Goal: Navigation & Orientation: Find specific page/section

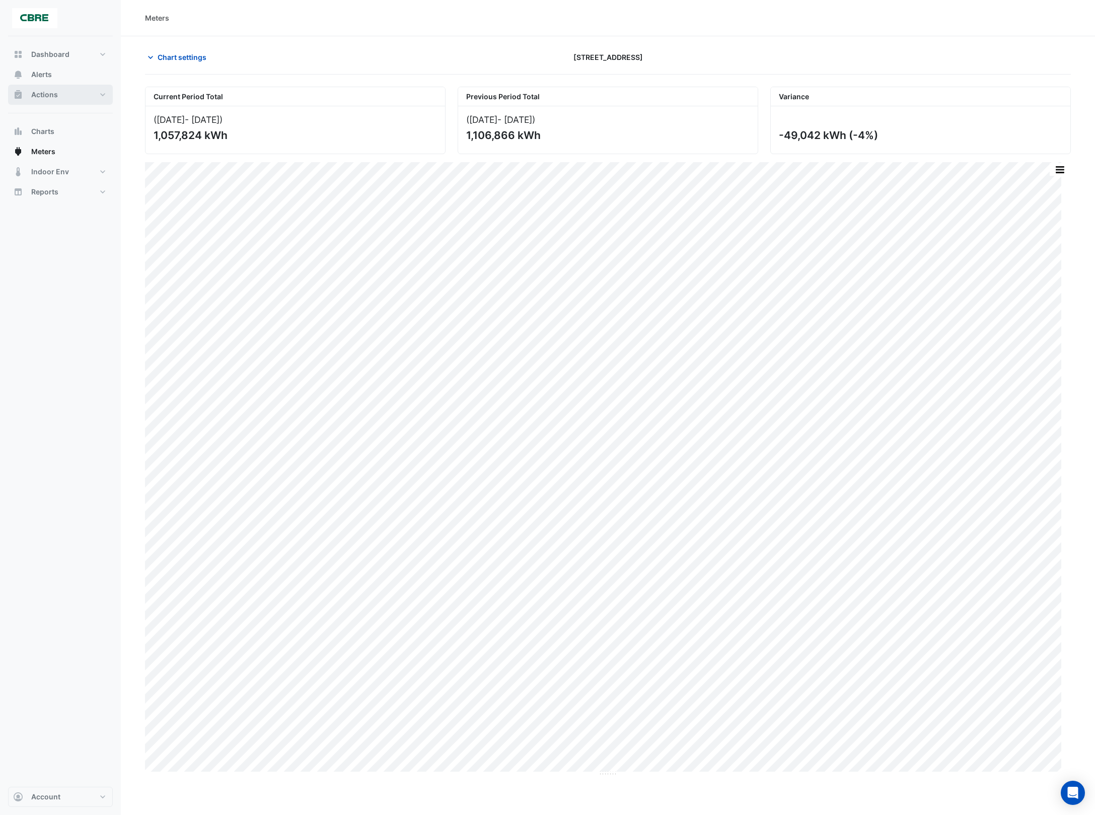
click at [94, 94] on button "Actions" at bounding box center [60, 95] width 105 height 20
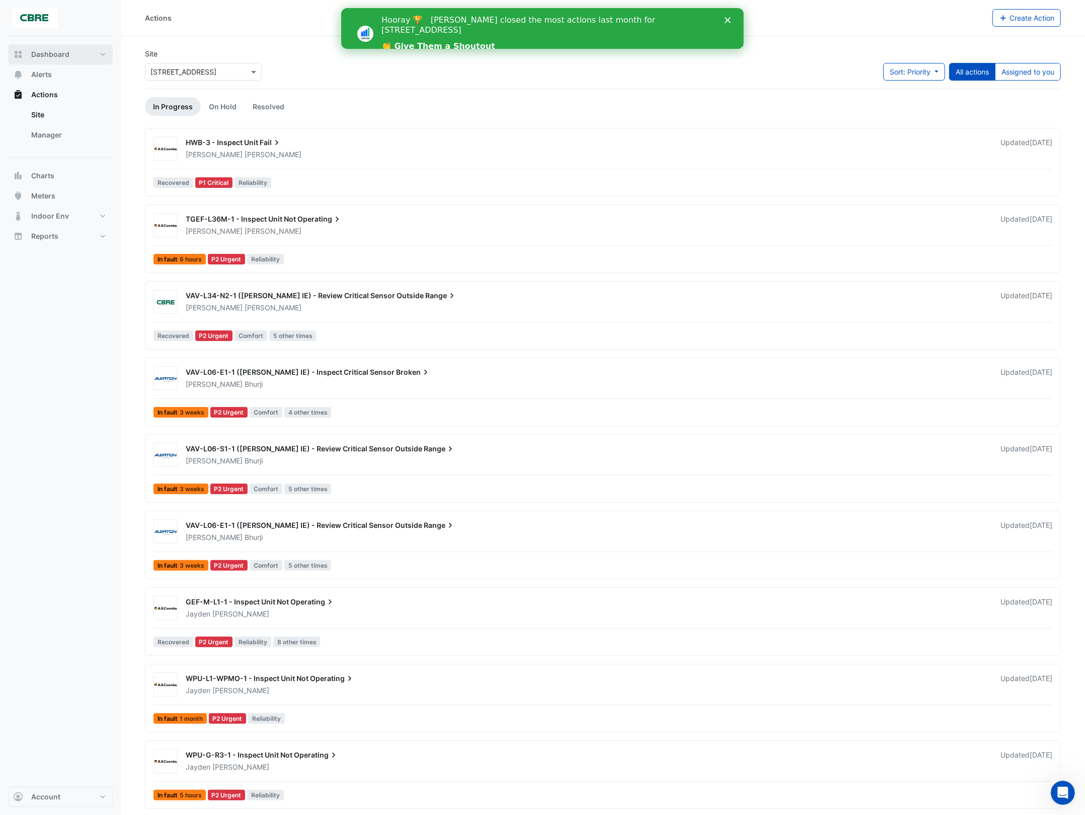
click at [60, 53] on span "Dashboard" at bounding box center [50, 54] width 38 height 10
select select "***"
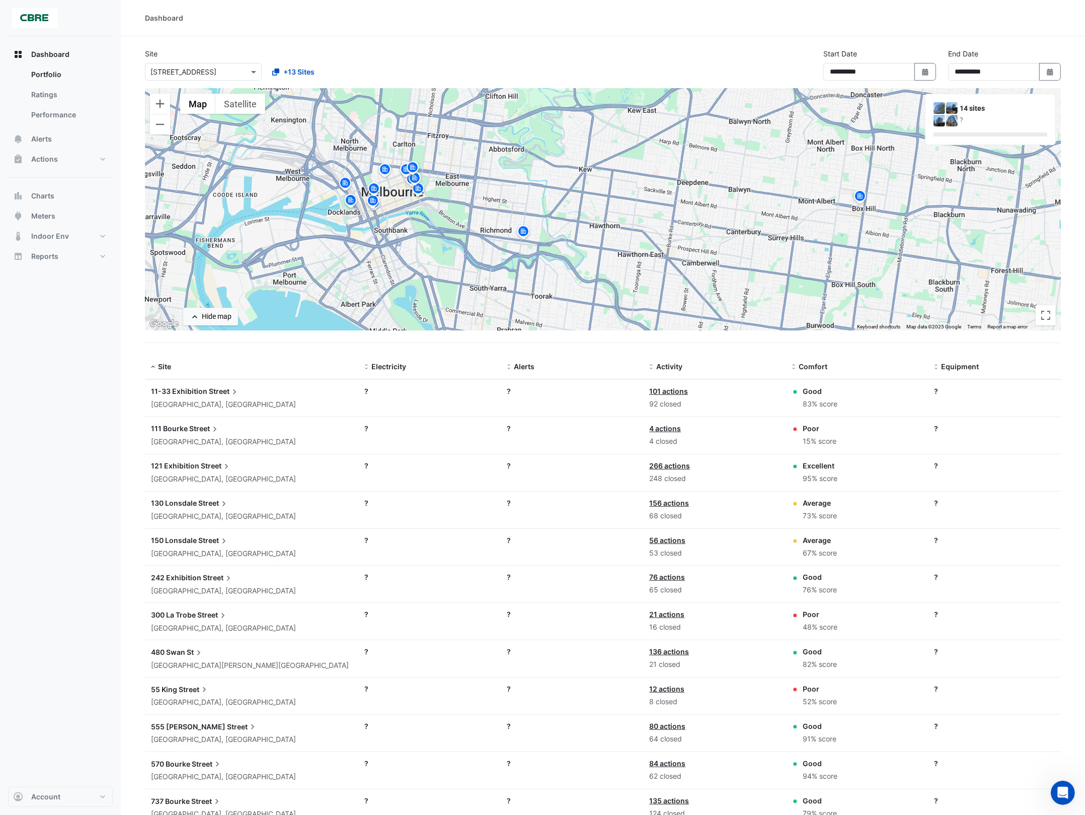
click at [178, 536] on span "150 Lonsdale" at bounding box center [174, 540] width 46 height 9
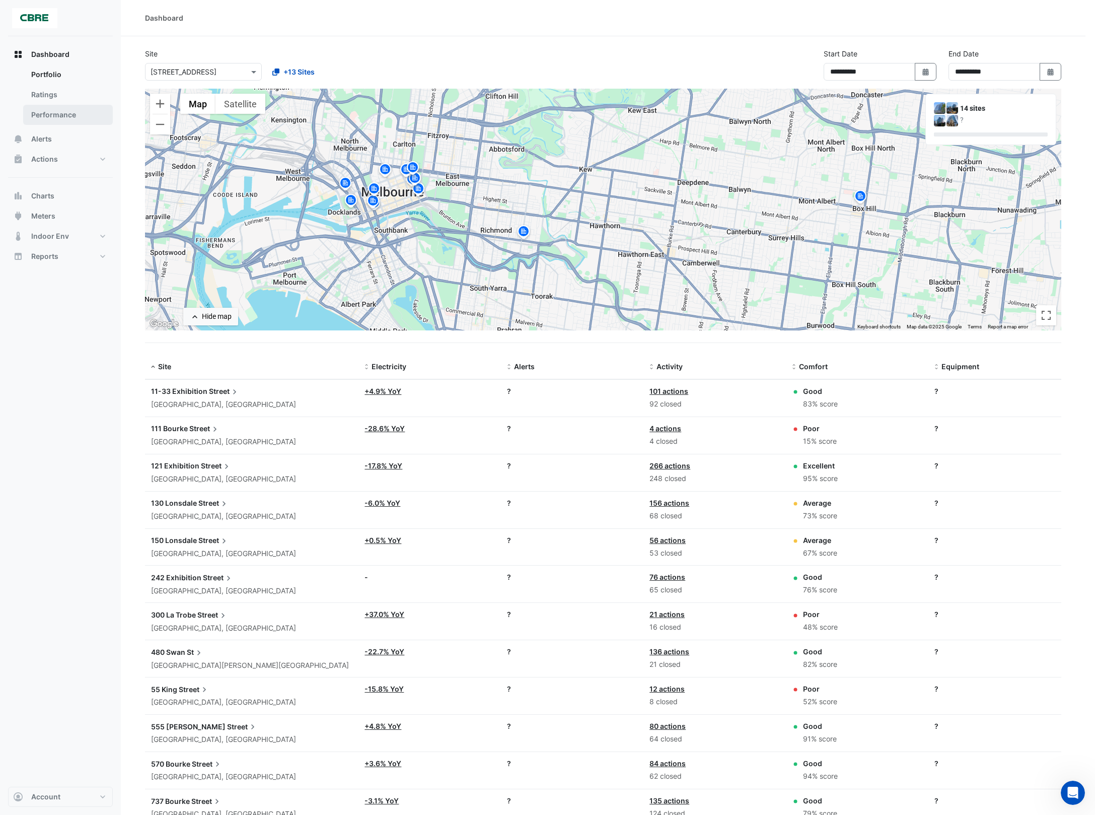
drag, startPoint x: 59, startPoint y: 106, endPoint x: 61, endPoint y: 114, distance: 8.4
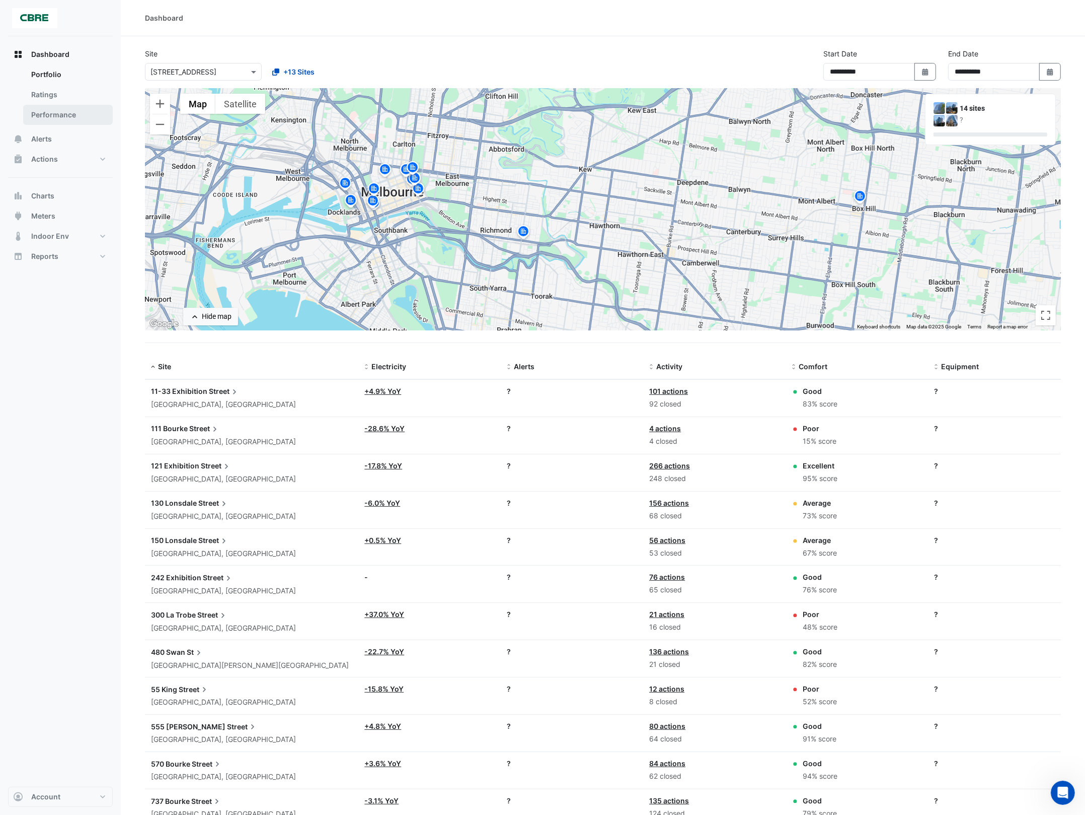
click at [61, 113] on link "Performance" at bounding box center [68, 115] width 90 height 20
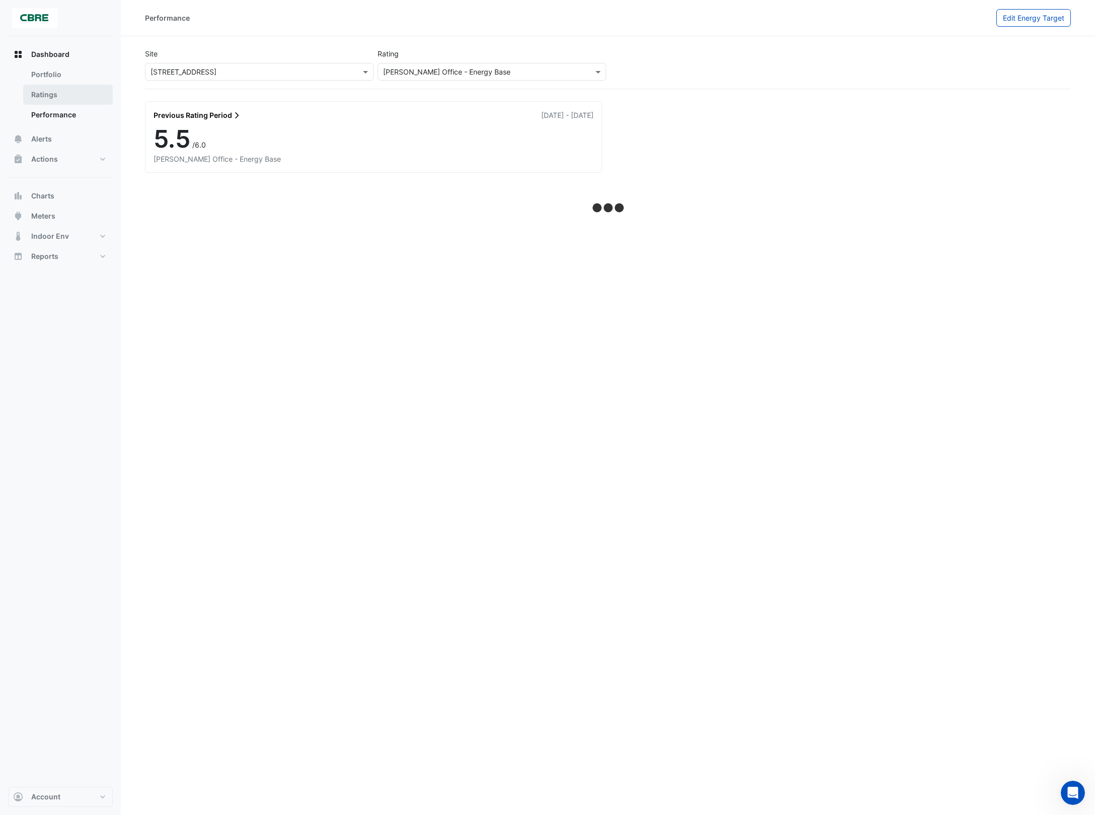
click at [53, 92] on link "Ratings" at bounding box center [68, 95] width 90 height 20
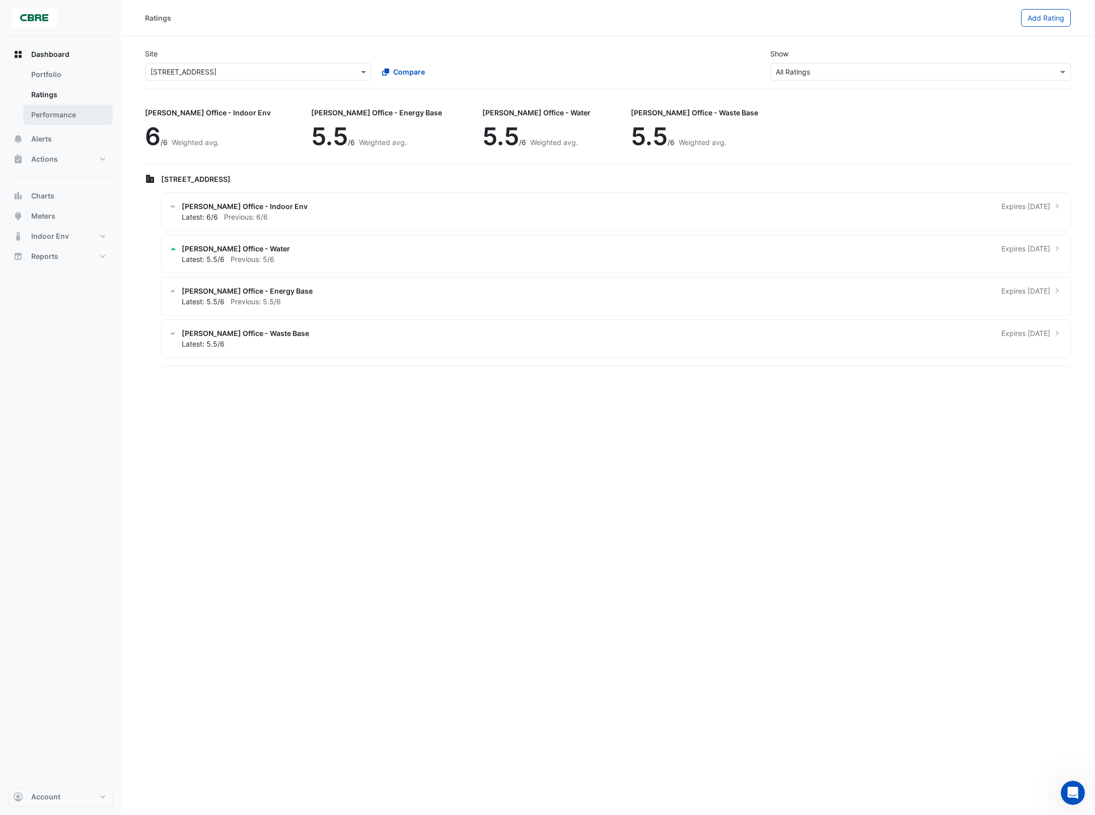
click at [45, 109] on link "Performance" at bounding box center [68, 115] width 90 height 20
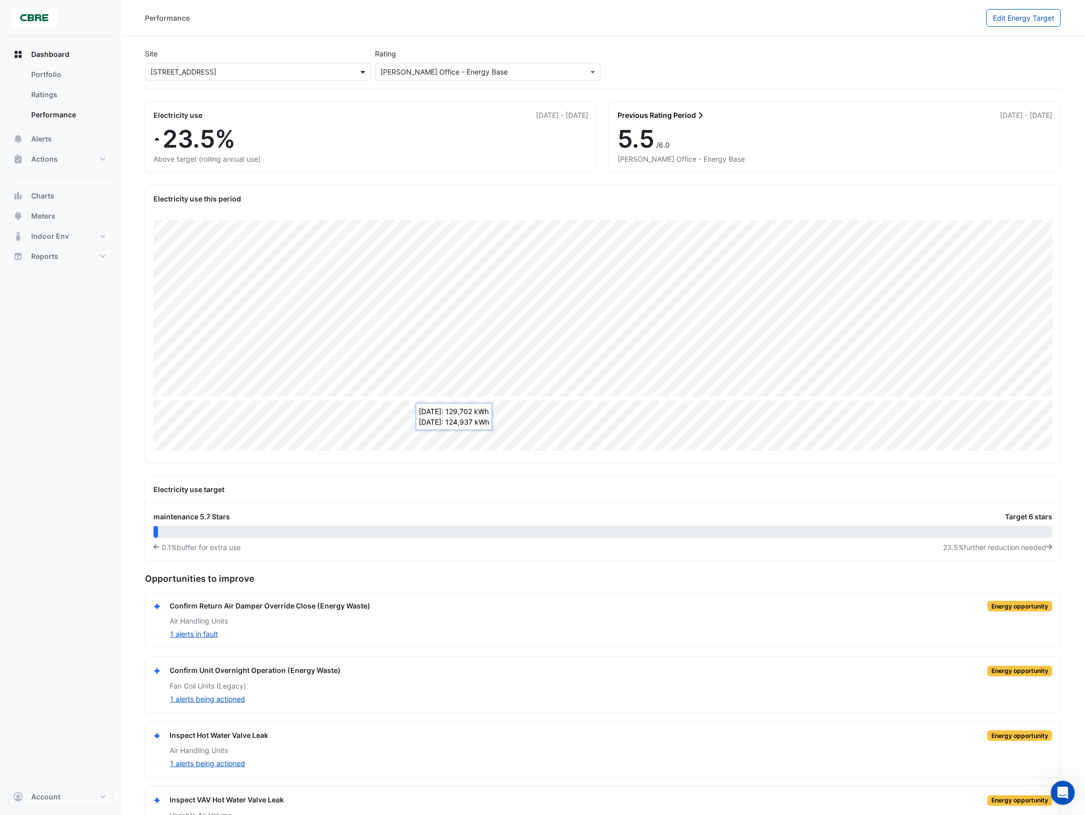
click at [360, 71] on span at bounding box center [364, 71] width 13 height 11
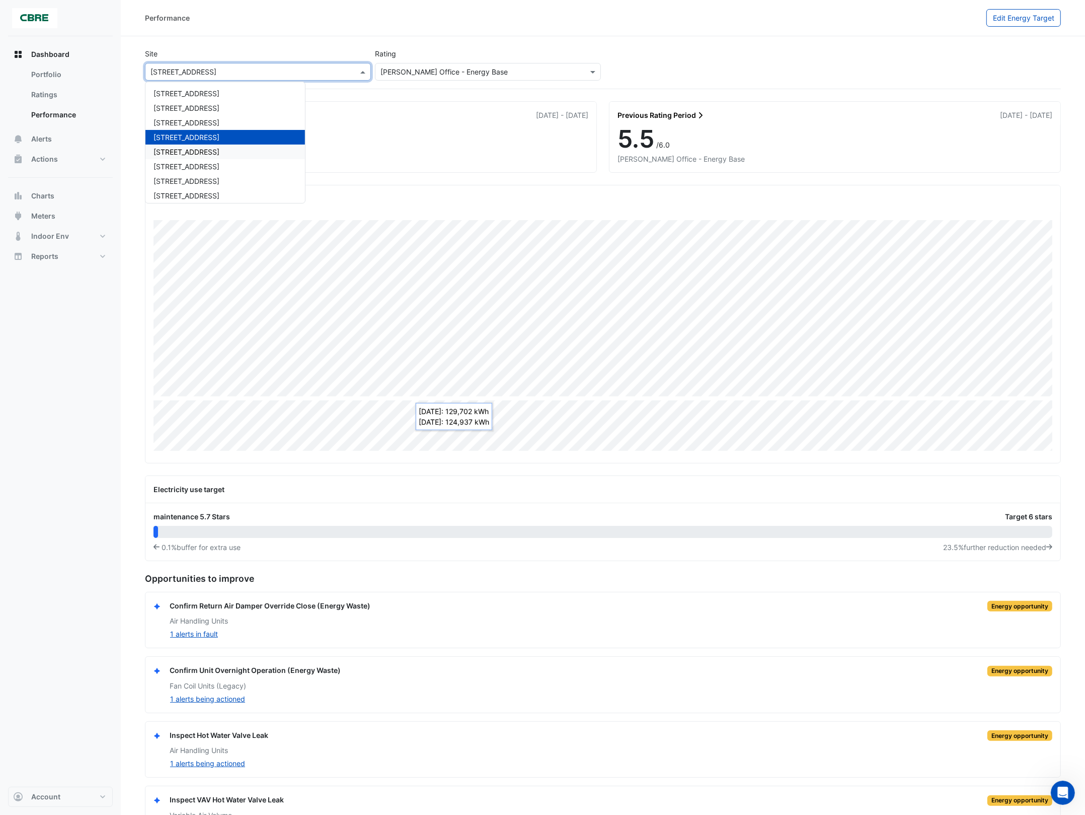
click at [212, 151] on span "[STREET_ADDRESS]" at bounding box center [187, 152] width 66 height 9
